Goal: Information Seeking & Learning: Find specific fact

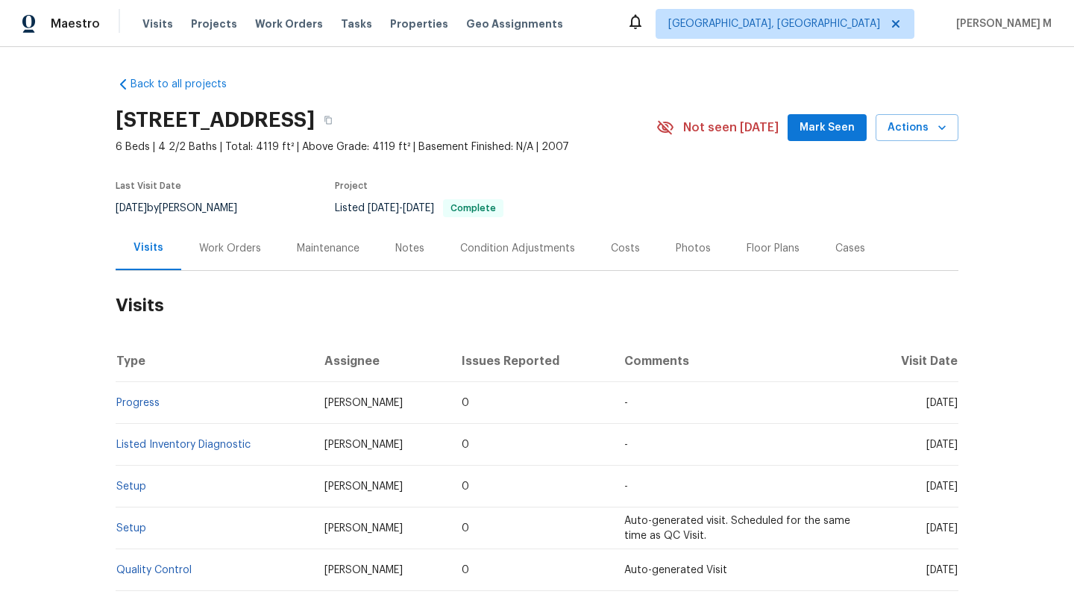
drag, startPoint x: 891, startPoint y: 404, endPoint x: 923, endPoint y: 407, distance: 32.2
click at [926, 407] on span "[DATE]" at bounding box center [941, 403] width 31 height 10
copy span "[DATE]"
click at [214, 250] on div "Work Orders" at bounding box center [230, 248] width 62 height 15
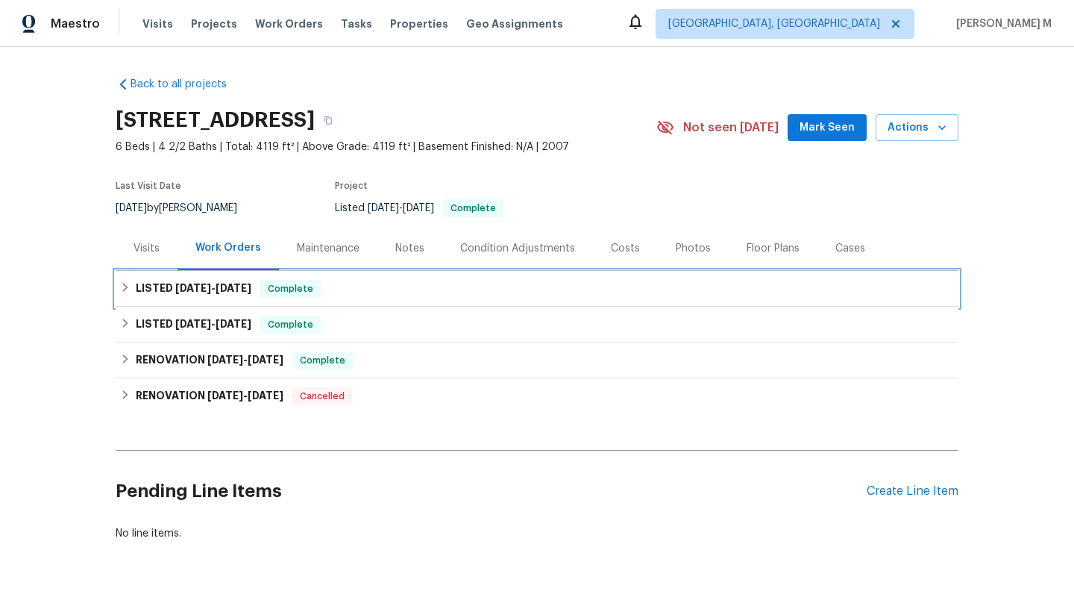
click at [207, 290] on span "[DATE] - [DATE]" at bounding box center [213, 288] width 76 height 10
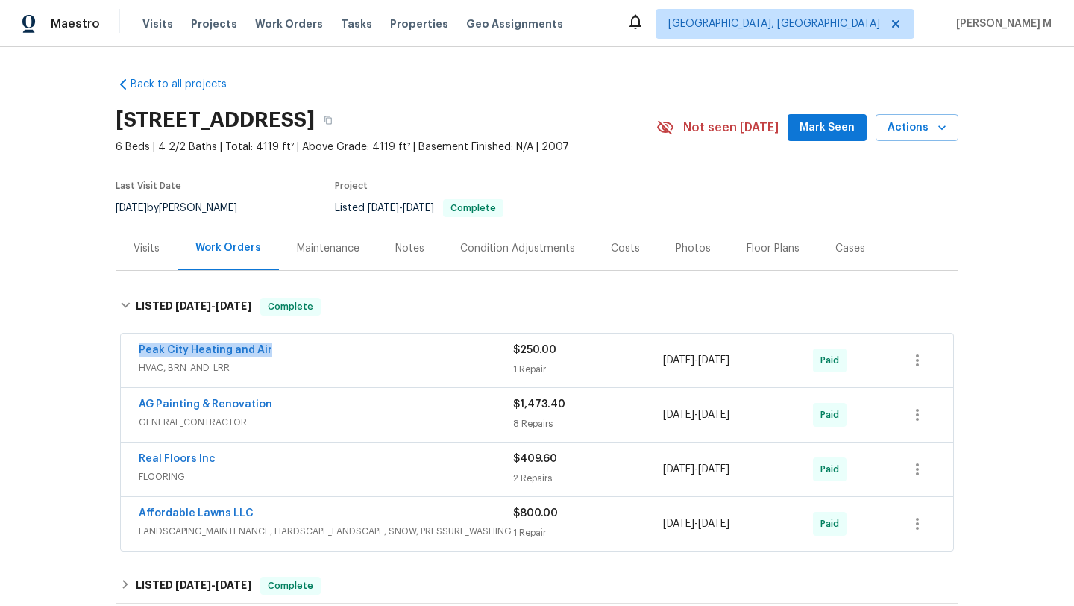
drag, startPoint x: 129, startPoint y: 351, endPoint x: 321, endPoint y: 351, distance: 192.4
click at [321, 351] on div "Peak City Heating and Air HVAC, BRN_AND_LRR $250.00 1 Repair [DATE] - [DATE] Pa…" at bounding box center [537, 360] width 832 height 54
copy link "Peak City Heating and Air"
drag, startPoint x: 659, startPoint y: 358, endPoint x: 759, endPoint y: 360, distance: 100.0
click at [730, 360] on span "[DATE] - [DATE]" at bounding box center [696, 360] width 66 height 15
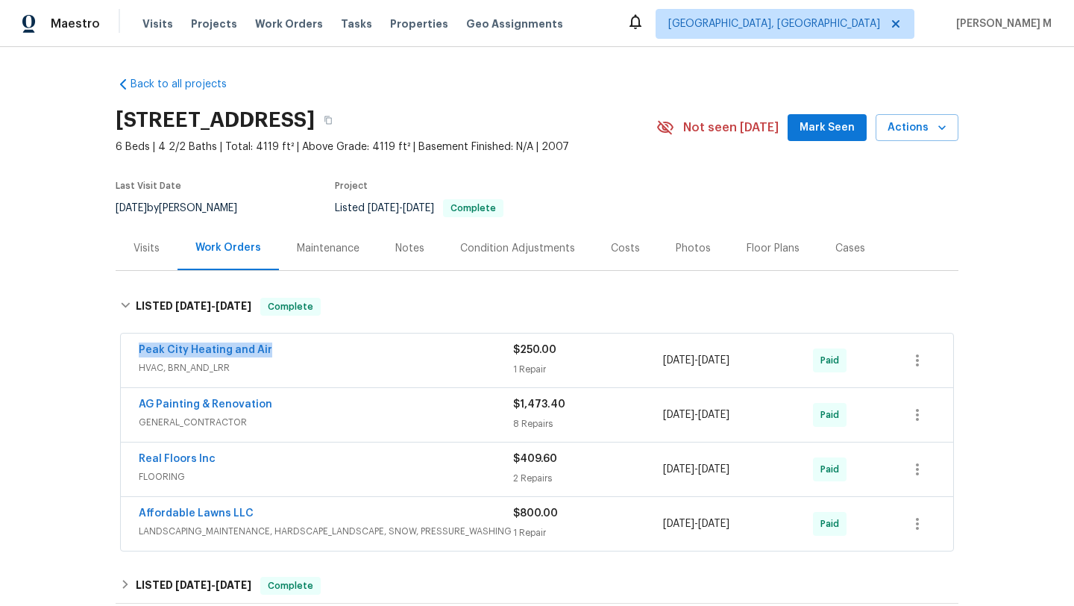
copy span "[DATE] - [DATE]"
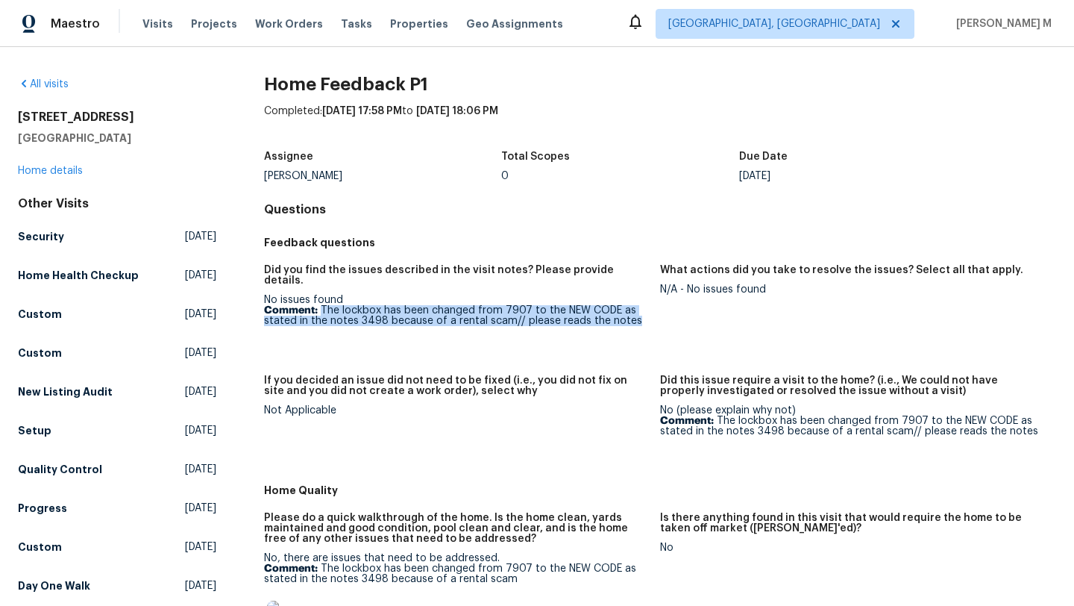
drag, startPoint x: 319, startPoint y: 301, endPoint x: 629, endPoint y: 310, distance: 309.7
click at [629, 310] on p "Comment: The lockbox has been changed from 7907 to the NEW CODE as stated in th…" at bounding box center [456, 315] width 384 height 21
copy p "The lockbox has been changed from 7907 to the NEW CODE as stated in the notes 3…"
